Goal: Task Accomplishment & Management: Manage account settings

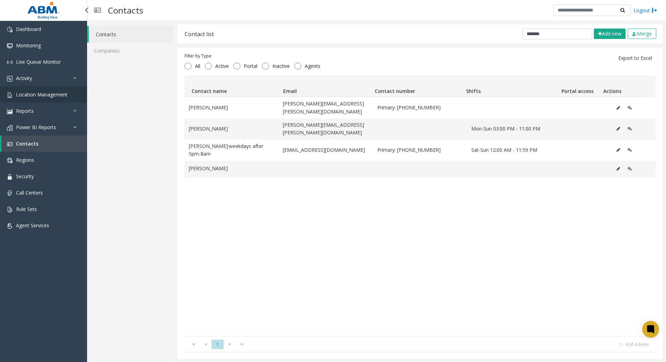
click at [27, 95] on span "Location Management" at bounding box center [42, 94] width 52 height 7
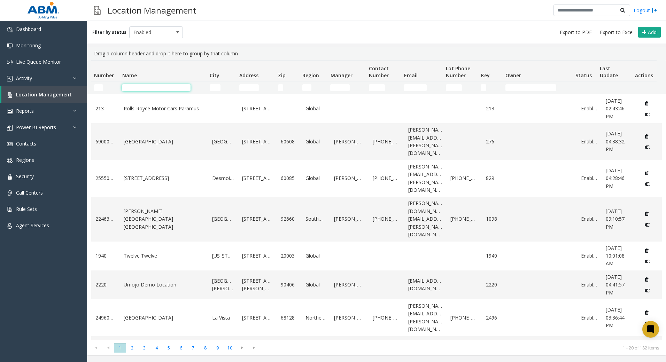
click at [174, 87] on input "Name Filter" at bounding box center [156, 87] width 69 height 7
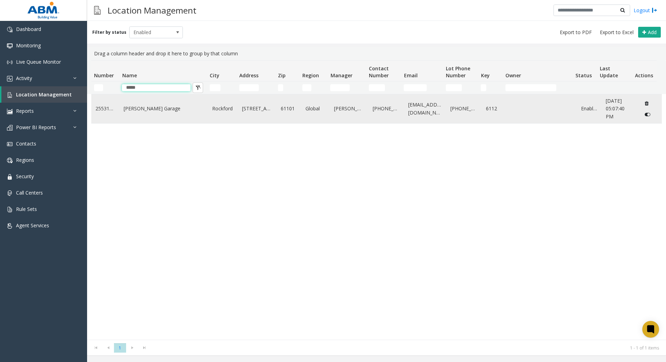
type input "*****"
click at [163, 107] on link "[PERSON_NAME] Garage" at bounding box center [164, 109] width 80 height 8
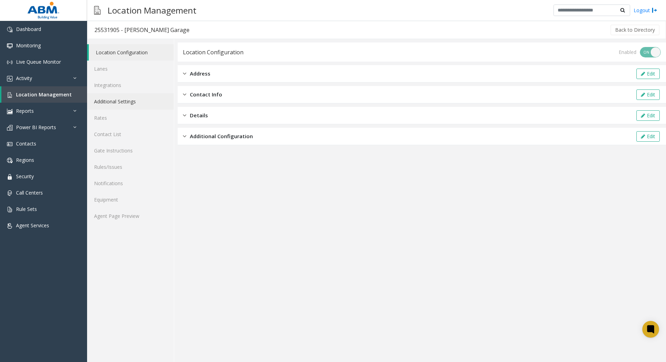
click at [122, 104] on link "Additional Settings" at bounding box center [130, 101] width 87 height 16
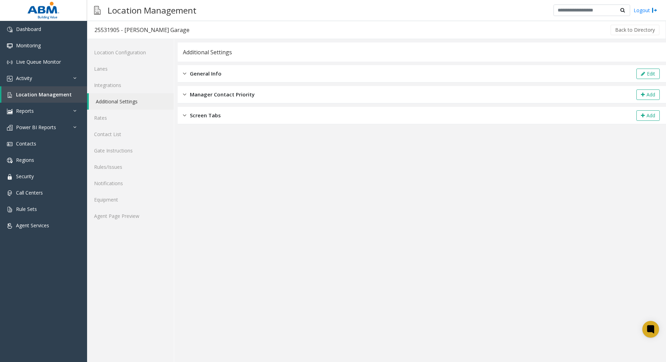
click at [199, 80] on div "General Info Edit" at bounding box center [422, 73] width 488 height 17
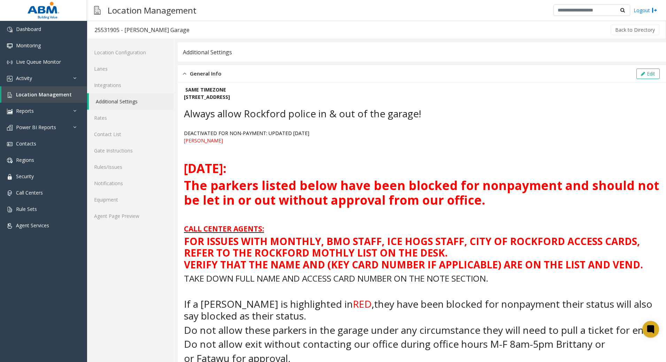
click at [135, 104] on link "Additional Settings" at bounding box center [131, 101] width 85 height 16
click at [646, 73] on button "Edit" at bounding box center [647, 74] width 23 height 10
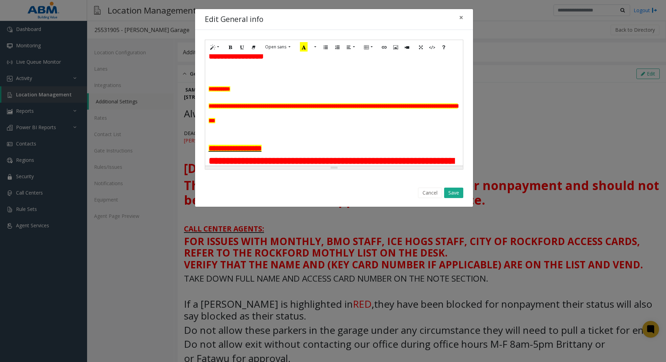
scroll to position [35, 0]
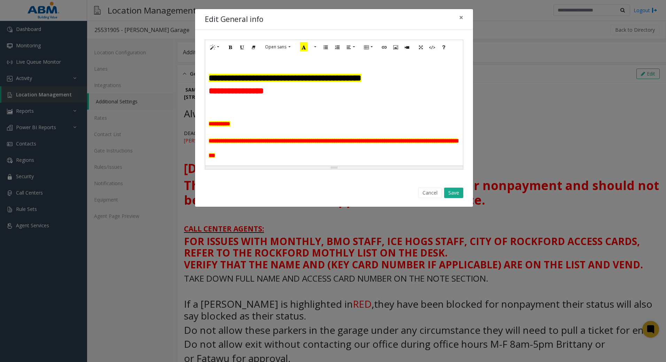
click at [431, 85] on p "**********" at bounding box center [334, 78] width 251 height 13
drag, startPoint x: 288, startPoint y: 105, endPoint x: 208, endPoint y: 105, distance: 80.1
click at [209, 97] on p "**********" at bounding box center [334, 91] width 251 height 13
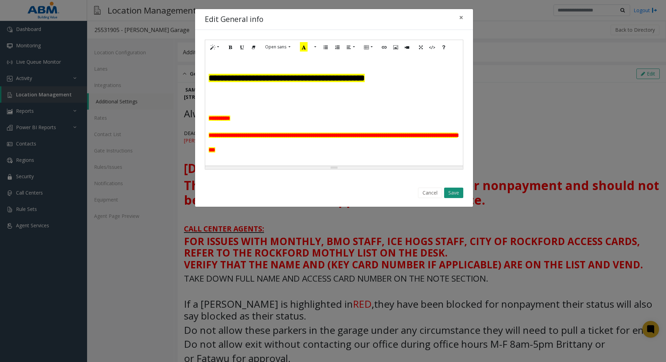
click at [454, 194] on button "Save" at bounding box center [453, 193] width 19 height 10
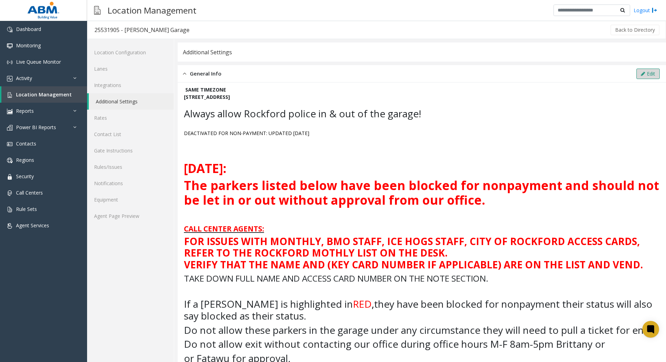
click at [649, 75] on button "Edit" at bounding box center [647, 74] width 23 height 10
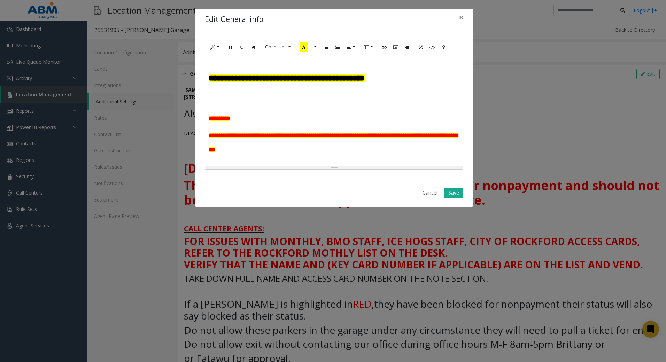
click at [228, 105] on h1 at bounding box center [334, 99] width 251 height 15
click at [225, 92] on p at bounding box center [334, 88] width 251 height 7
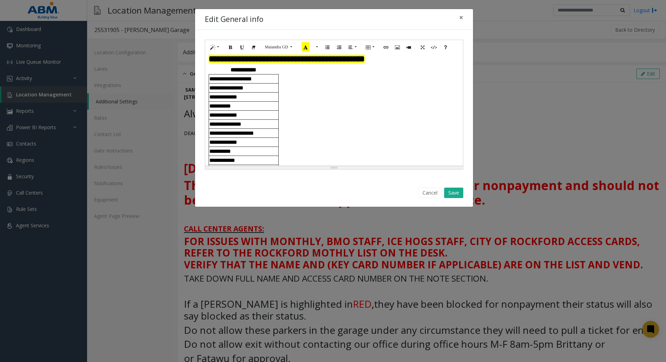
scroll to position [3, 0]
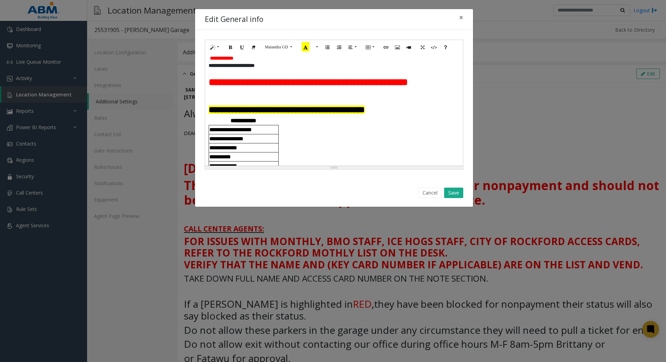
click at [441, 116] on p "**********" at bounding box center [334, 109] width 251 height 13
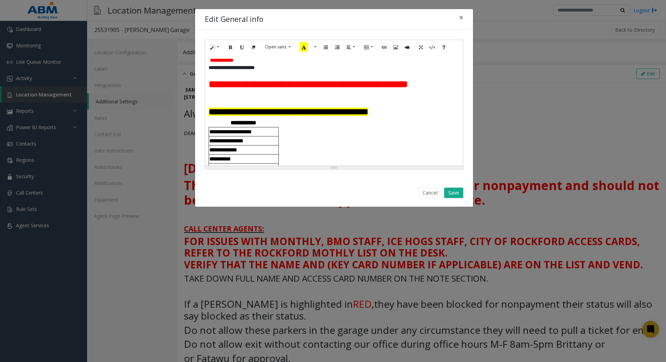
scroll to position [0, 0]
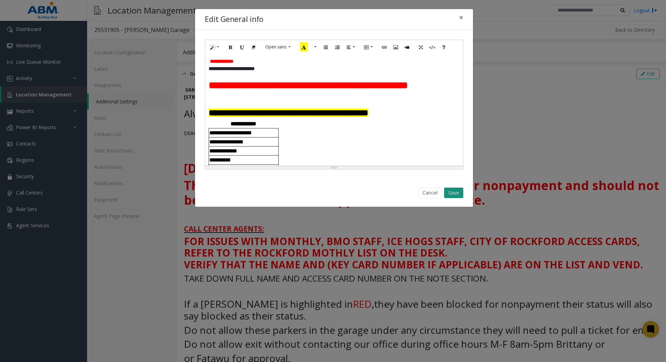
click at [451, 193] on button "Save" at bounding box center [453, 193] width 19 height 10
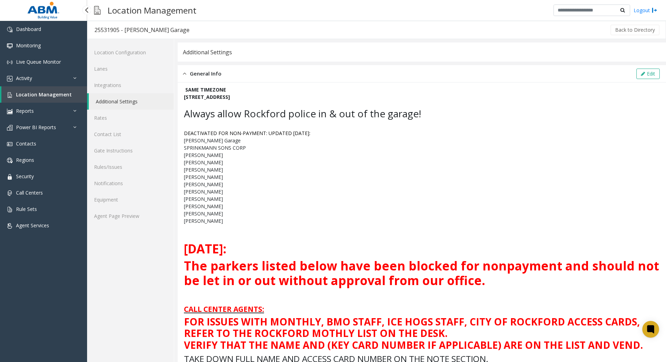
click at [50, 96] on span "Location Management" at bounding box center [44, 94] width 56 height 7
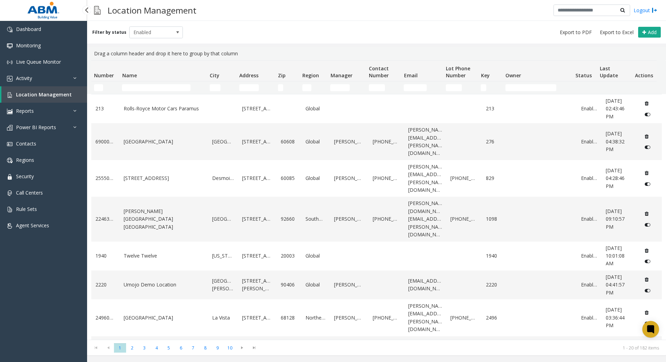
click at [50, 96] on span "Location Management" at bounding box center [44, 94] width 56 height 7
click at [48, 81] on link "Activity" at bounding box center [43, 78] width 87 height 16
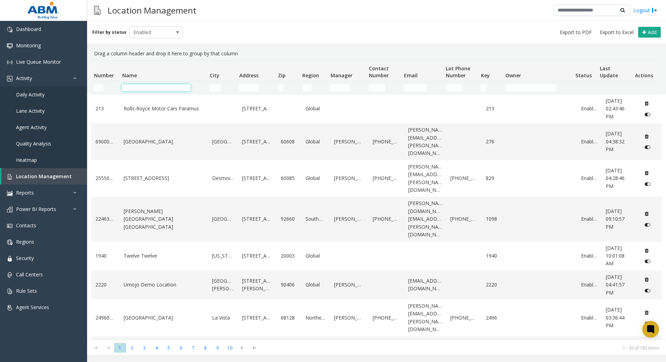
click at [129, 86] on input "Name Filter" at bounding box center [156, 87] width 69 height 7
drag, startPoint x: 43, startPoint y: 175, endPoint x: 53, endPoint y: 168, distance: 12.0
click at [43, 175] on span "Location Management" at bounding box center [44, 176] width 56 height 7
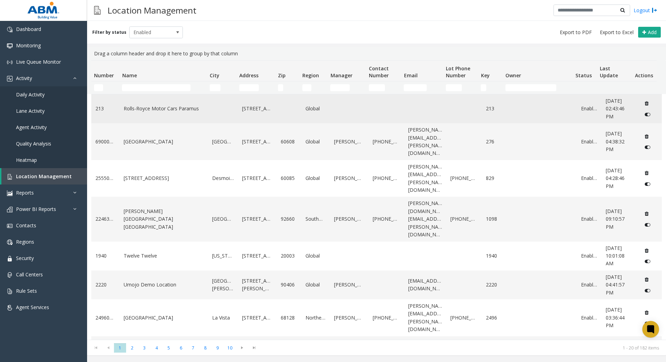
click at [145, 94] on td "Rolls-Royce Motor Cars Paramus" at bounding box center [163, 108] width 88 height 29
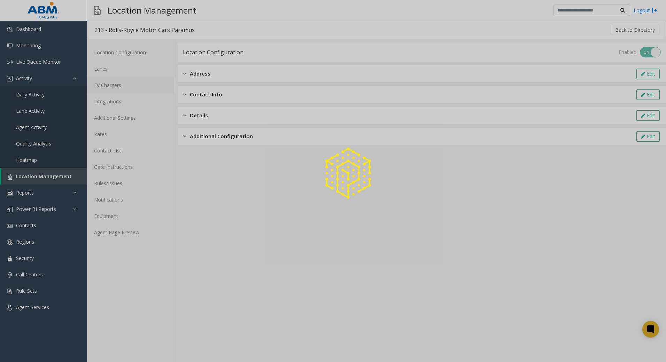
click at [145, 91] on link "EV Chargers" at bounding box center [130, 85] width 87 height 16
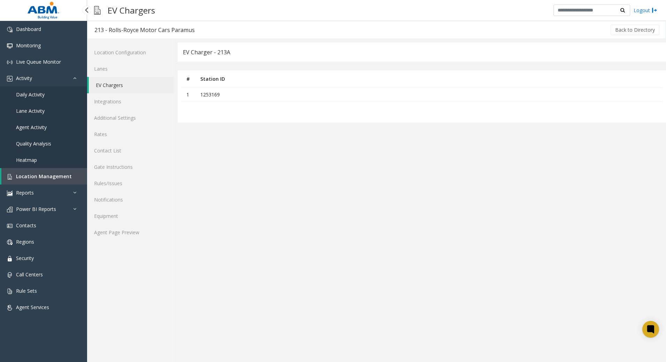
drag, startPoint x: 69, startPoint y: 179, endPoint x: 71, endPoint y: 171, distance: 8.5
click at [69, 178] on link "Location Management" at bounding box center [44, 176] width 86 height 16
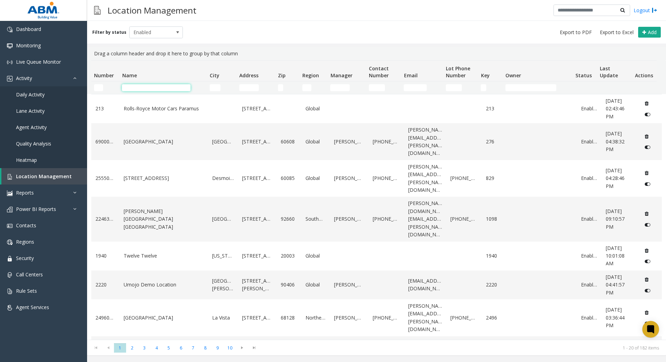
click at [143, 89] on input "Name Filter" at bounding box center [156, 87] width 69 height 7
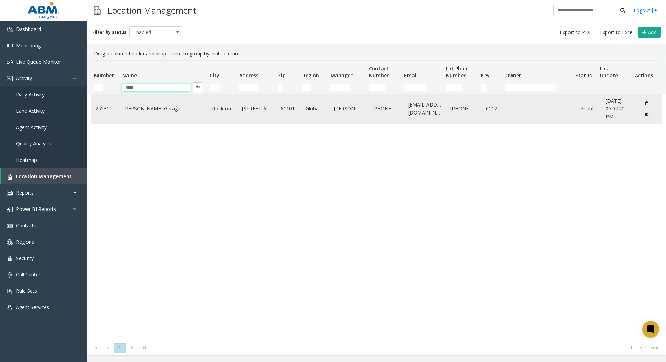
type input "****"
click at [171, 105] on link "[PERSON_NAME] Garage" at bounding box center [164, 109] width 80 height 8
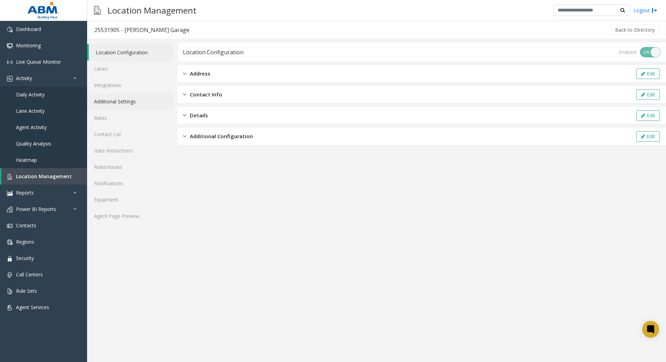
click at [119, 100] on link "Additional Settings" at bounding box center [130, 101] width 87 height 16
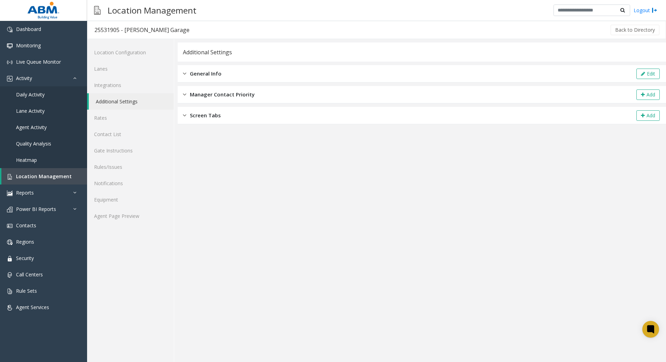
drag, startPoint x: 244, startPoint y: 73, endPoint x: 257, endPoint y: 69, distance: 13.7
click at [245, 72] on div "General Info Edit" at bounding box center [422, 73] width 488 height 17
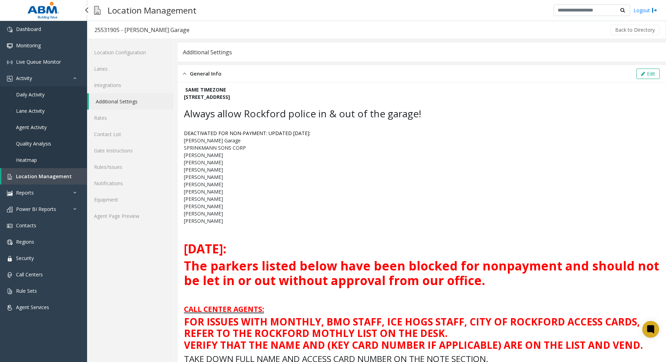
click at [31, 175] on span "Location Management" at bounding box center [44, 176] width 56 height 7
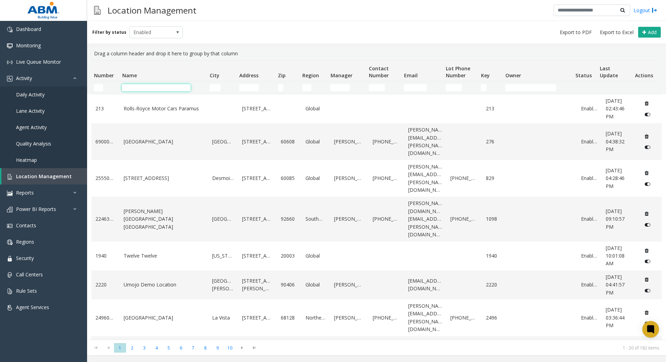
click at [148, 88] on input "Name Filter" at bounding box center [156, 87] width 69 height 7
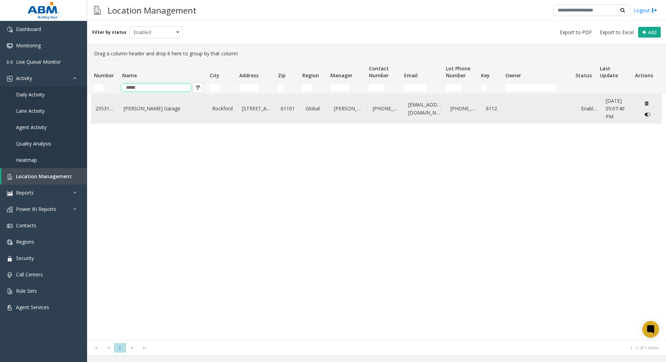
type input "*****"
click at [173, 110] on link "[PERSON_NAME] Garage" at bounding box center [164, 109] width 80 height 8
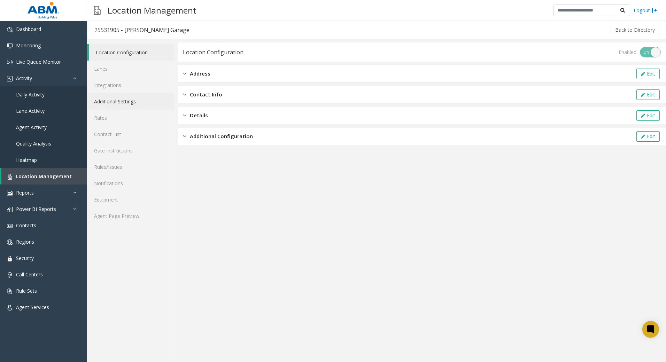
click at [131, 101] on link "Additional Settings" at bounding box center [130, 101] width 87 height 16
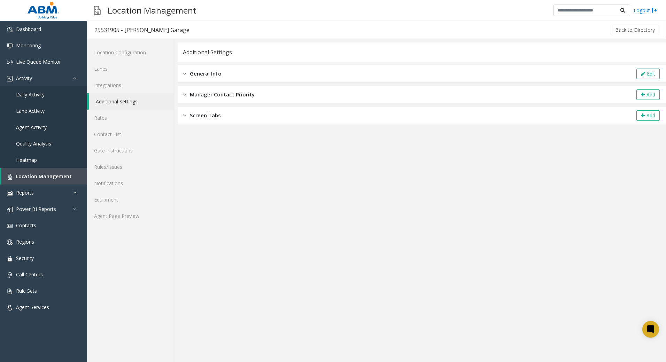
click at [266, 74] on div "General Info Edit" at bounding box center [422, 73] width 488 height 17
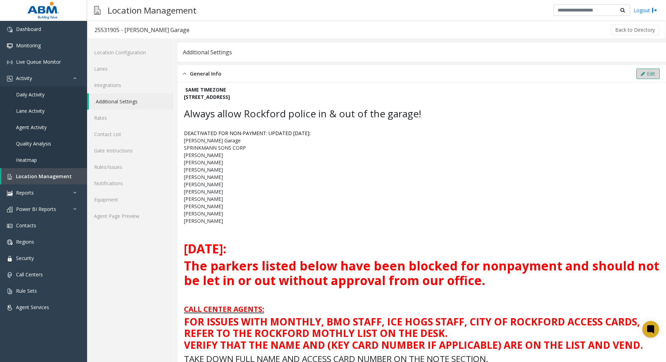
click at [641, 69] on button "Edit" at bounding box center [647, 74] width 23 height 10
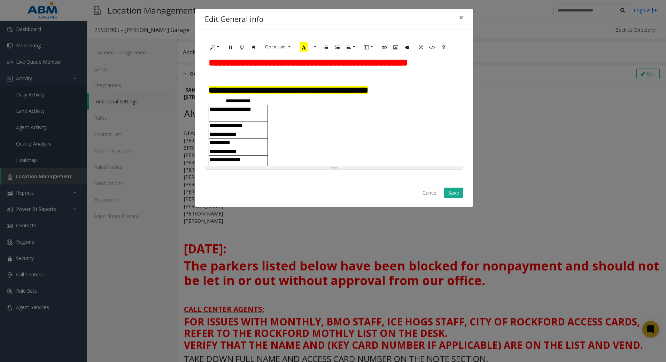
scroll to position [35, 0]
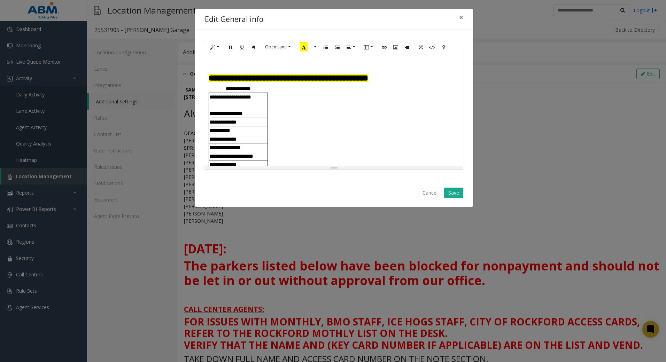
click at [441, 85] on p "**********" at bounding box center [334, 78] width 251 height 13
click at [231, 97] on p at bounding box center [334, 91] width 251 height 13
paste div
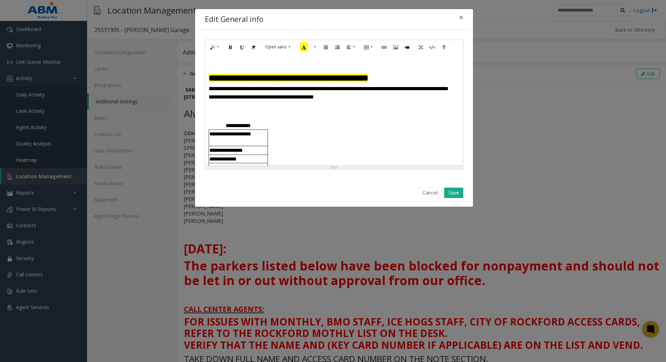
click at [312, 101] on div "**********" at bounding box center [331, 93] width 245 height 17
drag, startPoint x: 413, startPoint y: 137, endPoint x: 400, endPoint y: 126, distance: 16.8
click at [413, 137] on div "**********" at bounding box center [334, 176] width 251 height 110
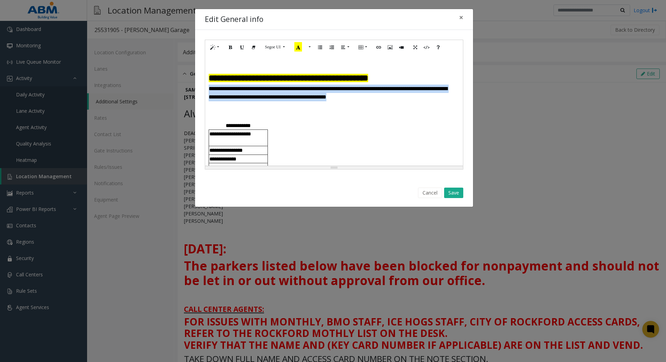
drag, startPoint x: 356, startPoint y: 115, endPoint x: 217, endPoint y: 100, distance: 140.7
click at [209, 101] on div "**********" at bounding box center [331, 93] width 245 height 17
copy div
click at [455, 193] on button "Save" at bounding box center [453, 193] width 19 height 10
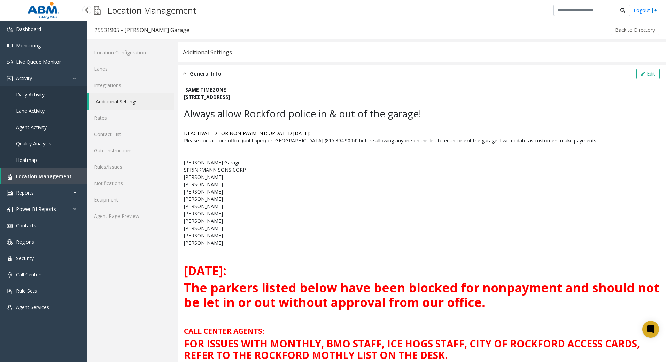
click at [40, 175] on span "Location Management" at bounding box center [44, 176] width 56 height 7
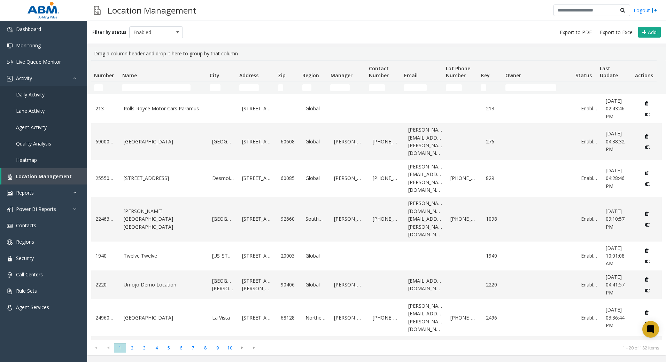
click at [169, 80] on th "Name" at bounding box center [162, 71] width 87 height 21
click at [167, 88] on input "Name Filter" at bounding box center [156, 87] width 69 height 7
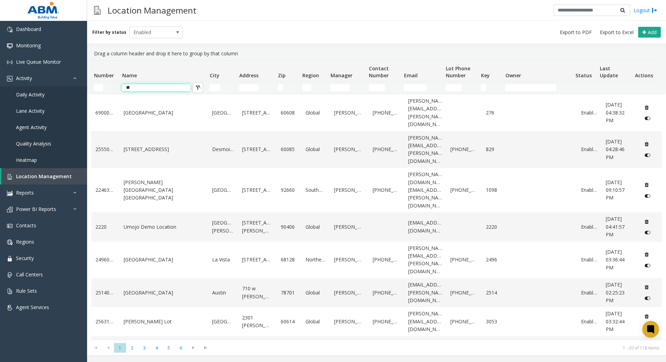
type input "*"
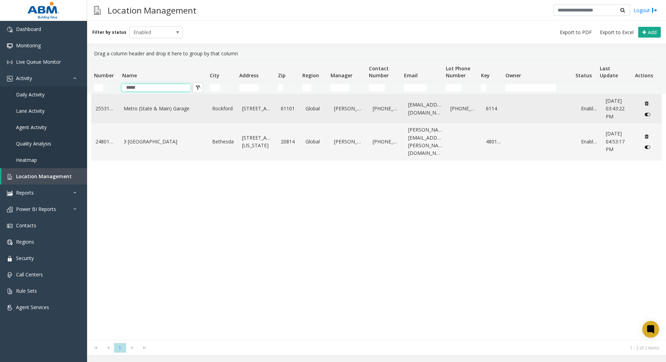
type input "*****"
click at [159, 108] on link "Metro (State & Main) Garage" at bounding box center [164, 109] width 80 height 8
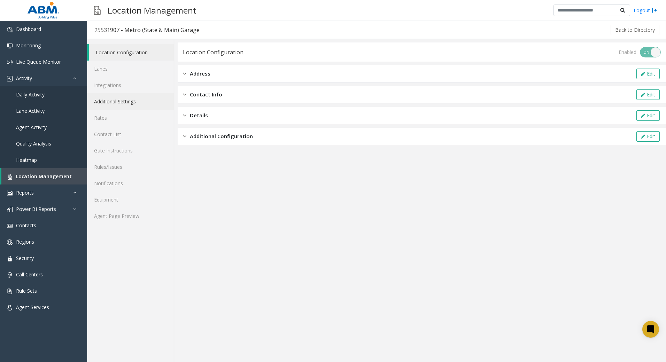
click at [132, 103] on link "Additional Settings" at bounding box center [130, 101] width 87 height 16
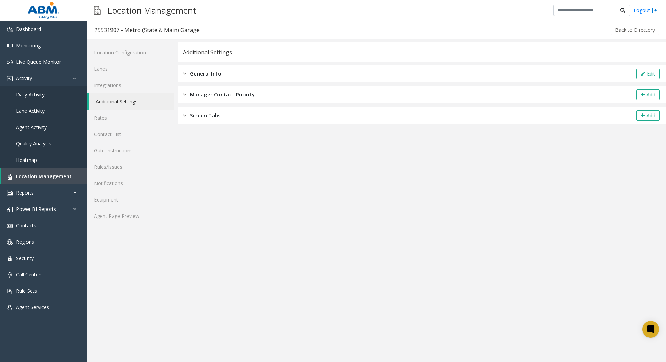
click at [211, 77] on div "General Info Edit" at bounding box center [422, 73] width 488 height 17
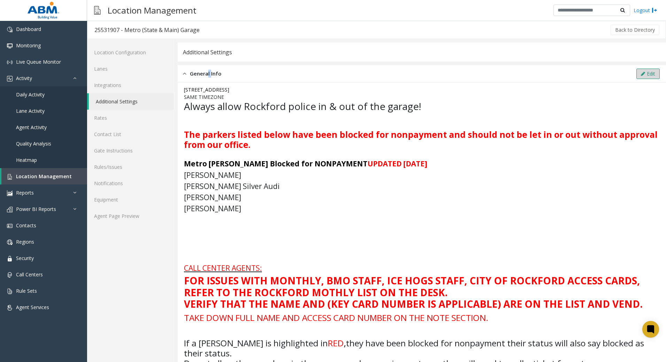
click at [648, 70] on button "Edit" at bounding box center [647, 74] width 23 height 10
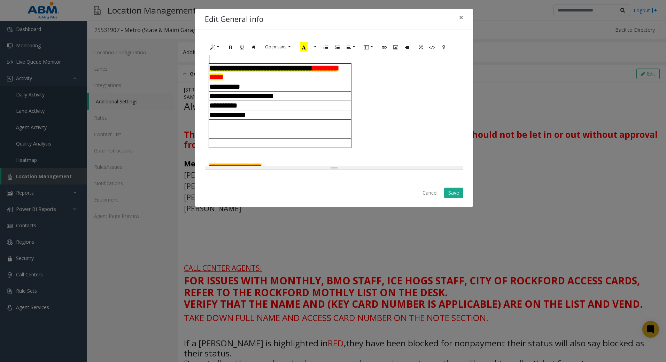
scroll to position [53, 0]
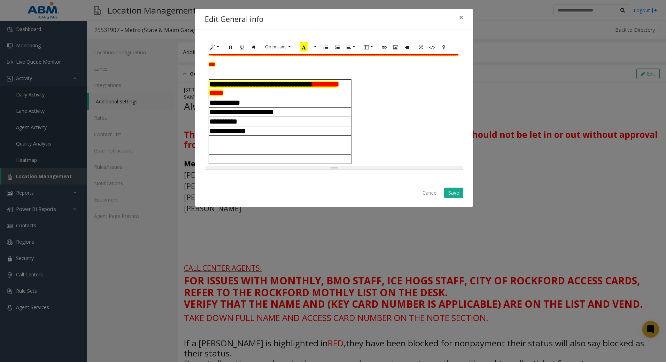
drag, startPoint x: 355, startPoint y: 119, endPoint x: 210, endPoint y: 93, distance: 147.1
click at [210, 93] on span "**********" at bounding box center [334, 121] width 251 height 85
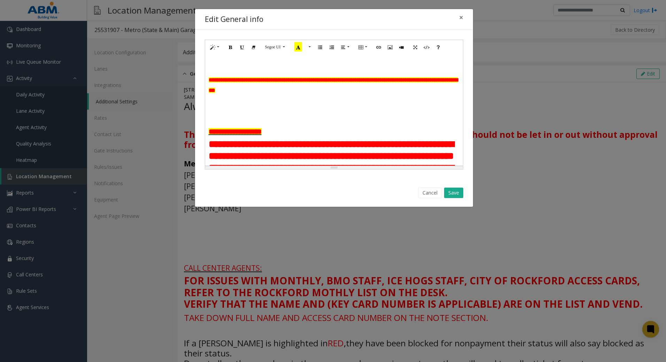
scroll to position [0, 0]
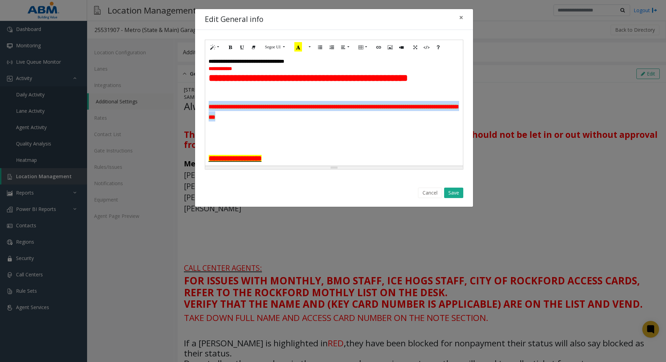
drag, startPoint x: 272, startPoint y: 132, endPoint x: 207, endPoint y: 118, distance: 66.2
click at [207, 118] on div "**********" at bounding box center [334, 109] width 258 height 111
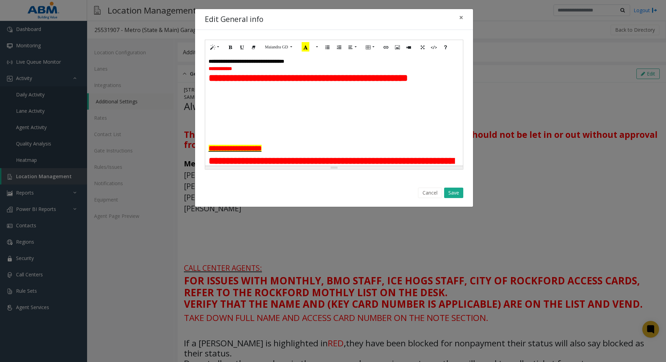
click at [253, 101] on div at bounding box center [334, 97] width 251 height 7
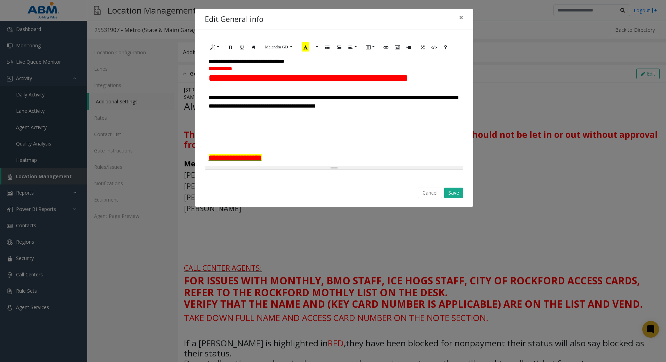
click at [244, 94] on div at bounding box center [334, 89] width 251 height 7
click at [389, 120] on h3 at bounding box center [334, 115] width 251 height 10
click at [451, 192] on button "Save" at bounding box center [453, 193] width 19 height 10
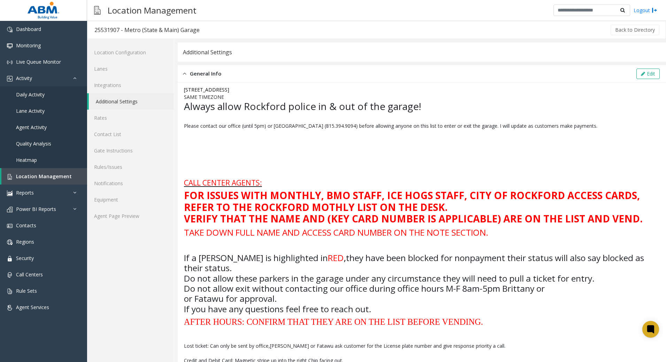
click at [216, 351] on div "Credit and Debit Card: Magnetic stripe up into the right Chip facing out." at bounding box center [422, 356] width 476 height 15
click at [641, 72] on icon at bounding box center [643, 73] width 4 height 5
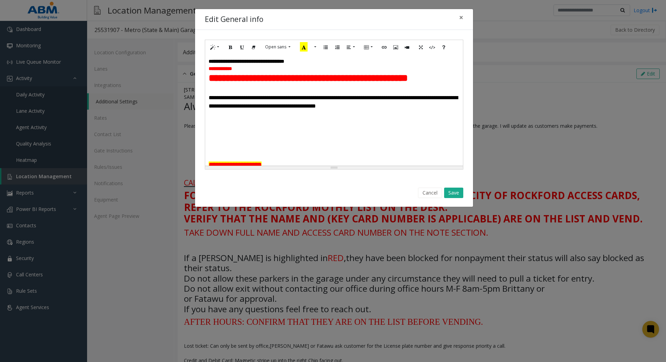
click at [228, 133] on div "**********" at bounding box center [334, 109] width 258 height 111
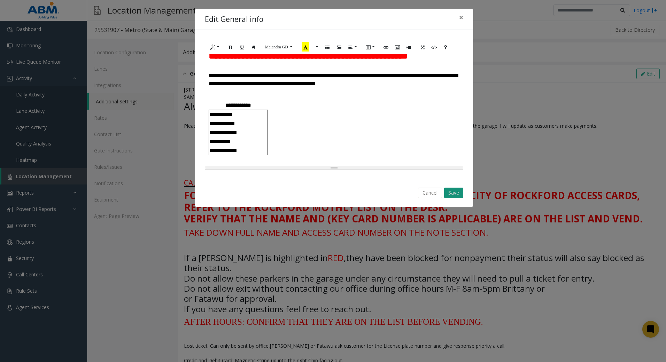
click at [455, 190] on button "Save" at bounding box center [453, 193] width 19 height 10
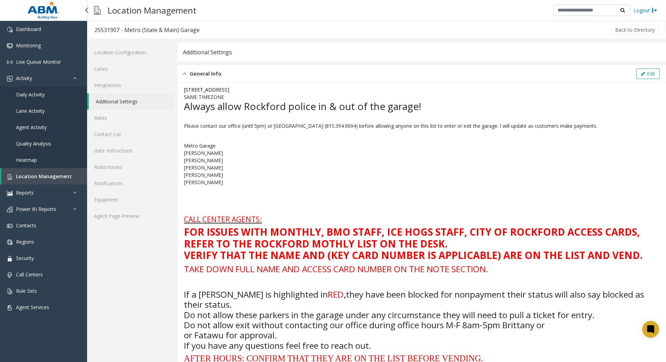
click at [53, 178] on span "Location Management" at bounding box center [44, 176] width 56 height 7
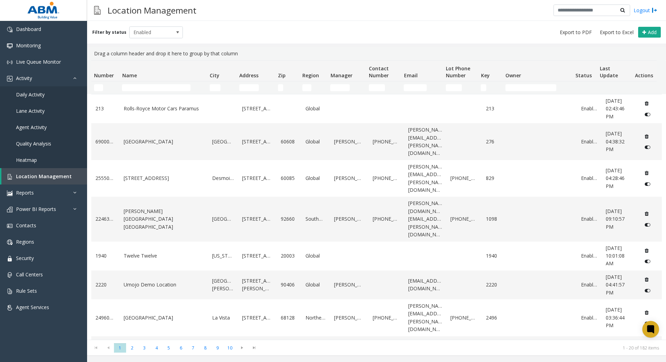
click at [145, 92] on td "Name Filter" at bounding box center [162, 87] width 87 height 13
click at [141, 88] on input "Name Filter" at bounding box center [156, 87] width 69 height 7
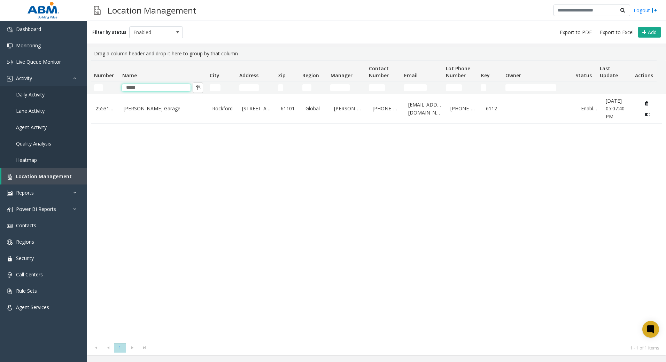
type input "*****"
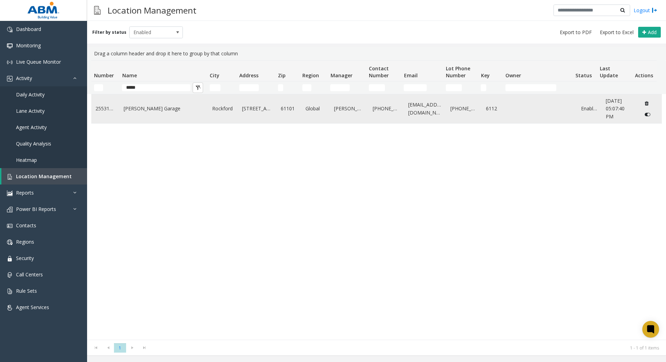
click at [159, 108] on link "[PERSON_NAME] Garage" at bounding box center [164, 109] width 80 height 8
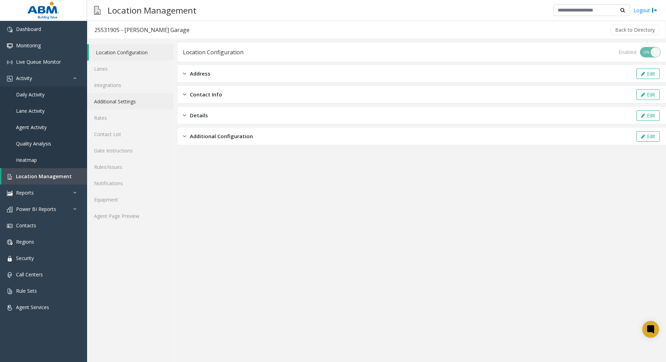
click at [136, 104] on link "Additional Settings" at bounding box center [130, 101] width 87 height 16
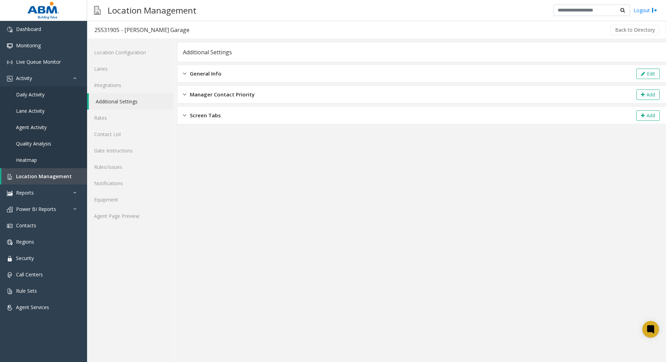
click at [194, 75] on span "General Info" at bounding box center [206, 74] width 32 height 8
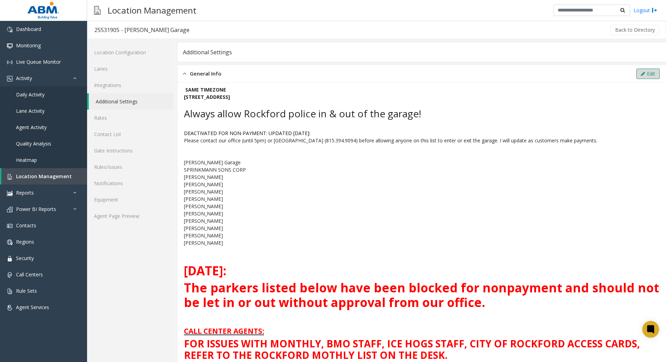
click at [641, 71] on button "Edit" at bounding box center [647, 74] width 23 height 10
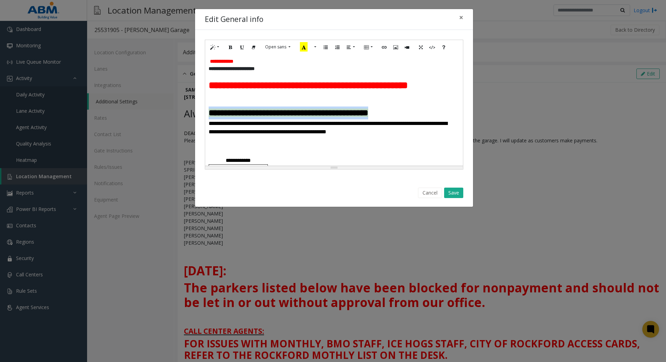
drag, startPoint x: 445, startPoint y: 124, endPoint x: 221, endPoint y: 124, distance: 223.8
click at [204, 126] on div "**********" at bounding box center [334, 104] width 278 height 149
copy span "**********"
click at [462, 192] on button "Save" at bounding box center [453, 193] width 19 height 10
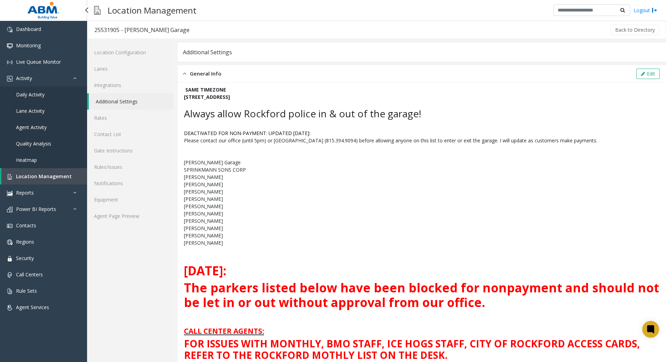
click at [42, 176] on span "Location Management" at bounding box center [44, 176] width 56 height 7
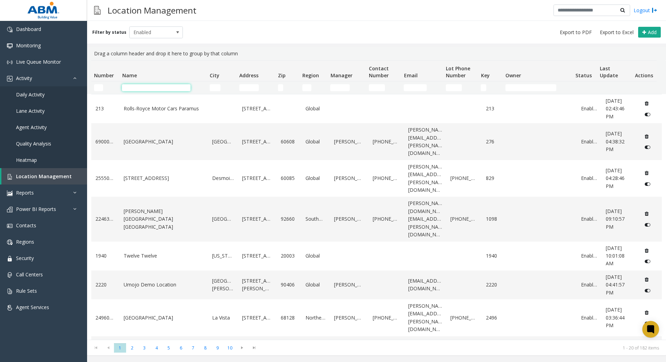
click at [172, 89] on input "Name Filter" at bounding box center [156, 87] width 69 height 7
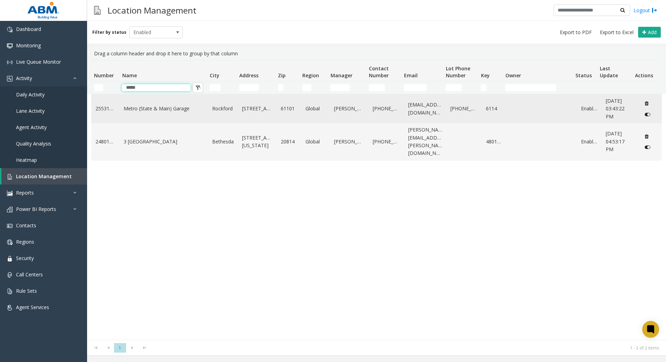
type input "*****"
click at [168, 110] on link "Metro (State & Main) Garage" at bounding box center [164, 109] width 80 height 8
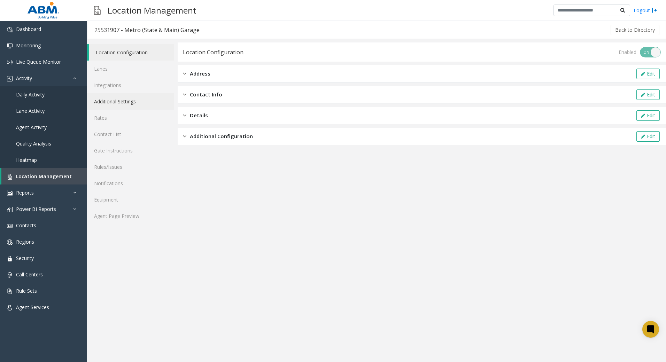
click at [113, 107] on link "Additional Settings" at bounding box center [130, 101] width 87 height 16
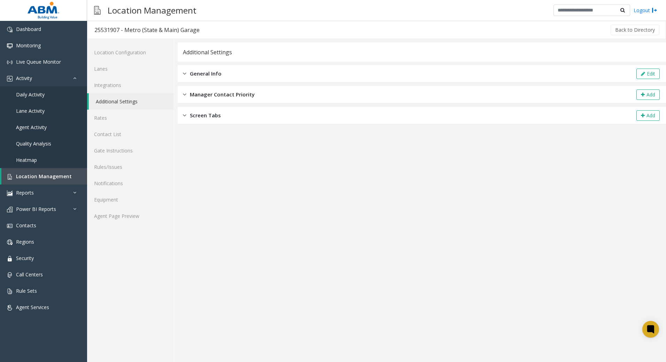
click at [211, 79] on div "General Info Edit" at bounding box center [422, 73] width 488 height 17
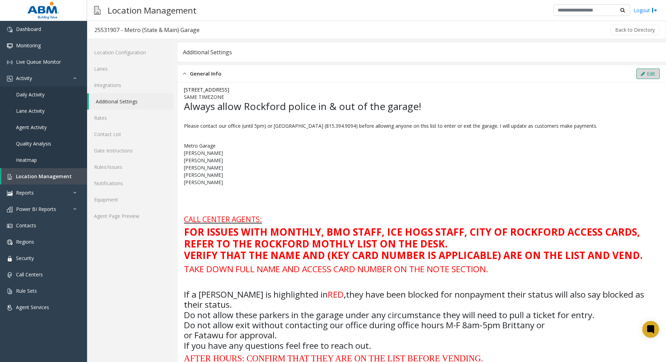
click at [641, 72] on button "Edit" at bounding box center [647, 74] width 23 height 10
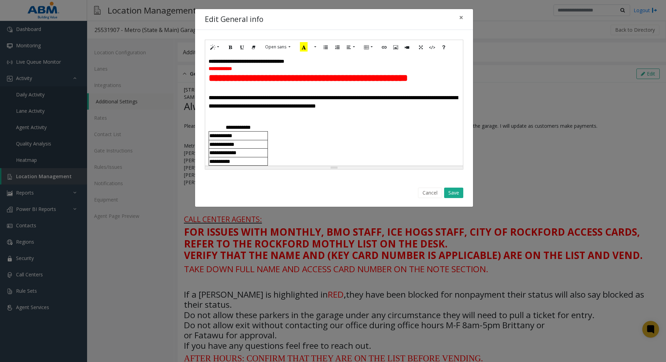
click at [229, 94] on div at bounding box center [334, 89] width 251 height 7
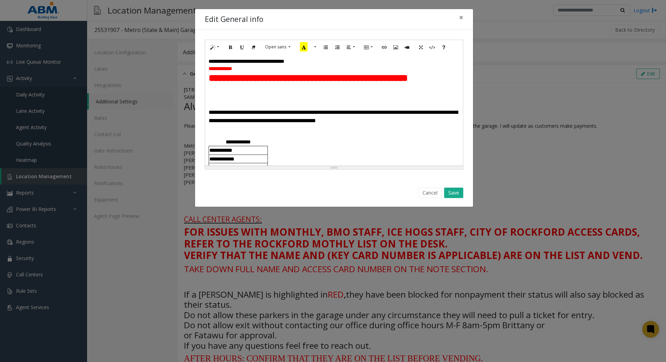
drag, startPoint x: 228, startPoint y: 102, endPoint x: 221, endPoint y: 113, distance: 13.4
click at [221, 108] on div at bounding box center [334, 104] width 251 height 7
paste div
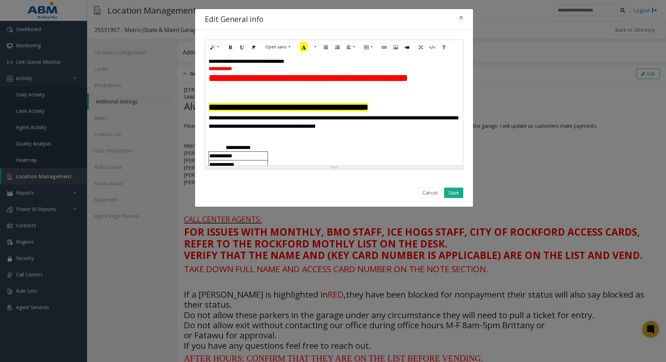
scroll to position [35, 0]
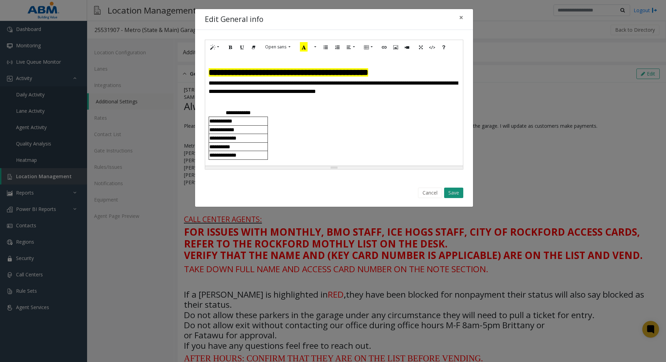
click at [457, 192] on button "Save" at bounding box center [453, 193] width 19 height 10
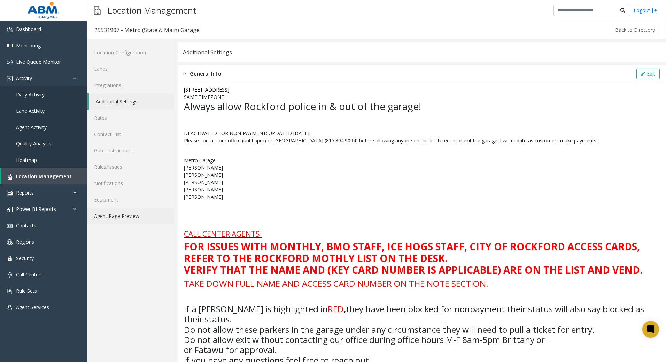
click at [117, 213] on link "Agent Page Preview" at bounding box center [130, 216] width 87 height 16
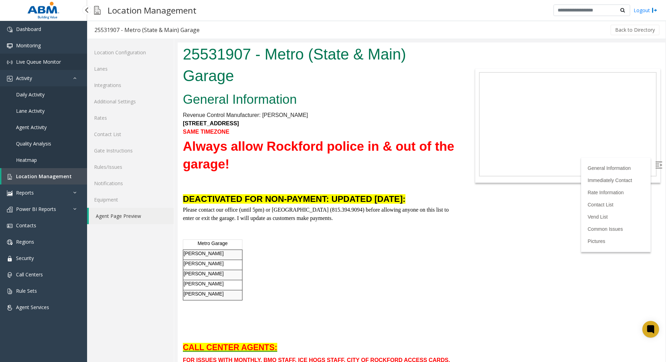
click at [53, 63] on span "Live Queue Monitor" at bounding box center [38, 61] width 45 height 7
